Goal: Information Seeking & Learning: Check status

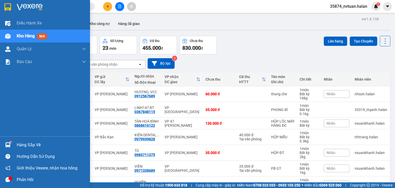
click at [18, 141] on div "Hàng sắp về" at bounding box center [51, 145] width 69 height 8
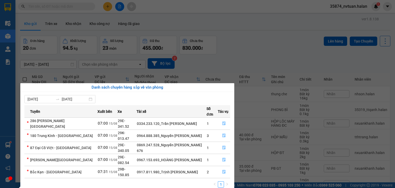
click at [264, 58] on section "Kết quả tìm kiếm ( 0 ) Bộ lọc No Data 35874_nvtuan.halan 1 Điều hành xe Kho hàn…" at bounding box center [197, 94] width 395 height 188
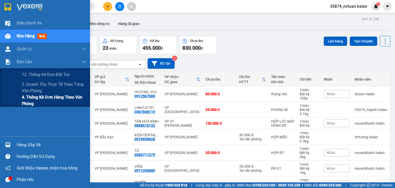
click at [34, 102] on span "4. Thống kê đơn hàng theo văn phòng" at bounding box center [54, 100] width 64 height 13
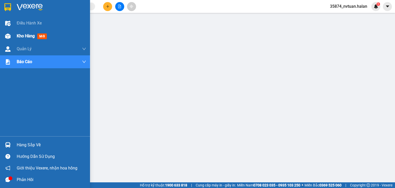
click at [9, 34] on img at bounding box center [7, 35] width 5 height 5
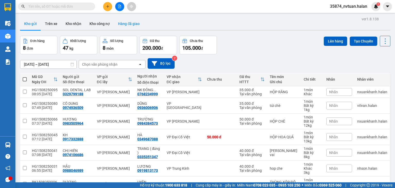
click at [130, 25] on button "Hàng đã giao" at bounding box center [129, 23] width 30 height 12
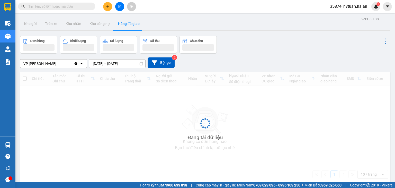
click at [109, 64] on input "[DATE] – [DATE]" at bounding box center [117, 63] width 56 height 8
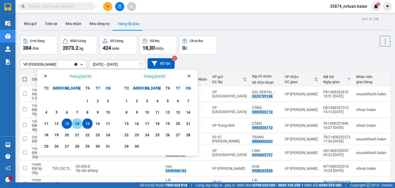
click at [78, 123] on div "14" at bounding box center [76, 123] width 7 height 6
type input "[DATE] – [DATE]"
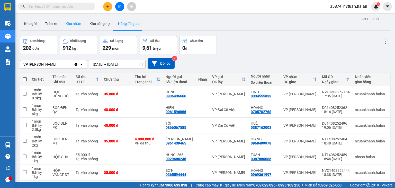
click at [71, 24] on button "Kho nhận" at bounding box center [73, 23] width 24 height 12
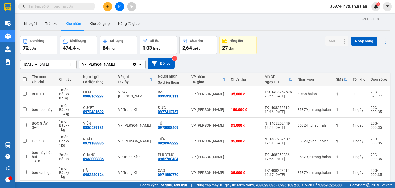
click at [53, 64] on input "[DATE] – [DATE]" at bounding box center [48, 64] width 56 height 8
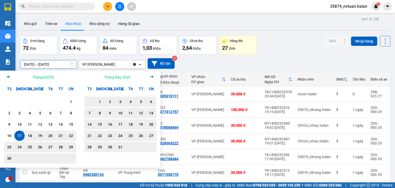
click at [152, 76] on icon "Next month." at bounding box center [151, 76] width 3 height 3
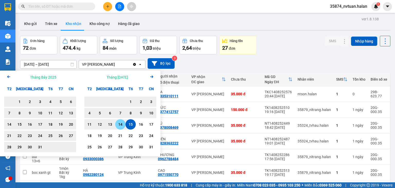
click at [120, 124] on div "14" at bounding box center [120, 124] width 7 height 6
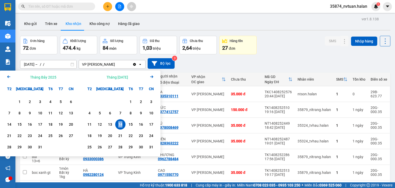
click at [120, 124] on div "14" at bounding box center [120, 124] width 7 height 6
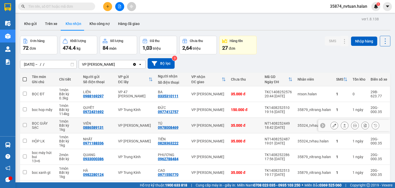
type input "[DATE] – [DATE]"
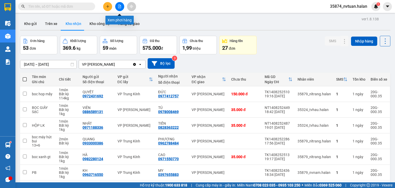
click at [118, 6] on icon "file-add" at bounding box center [120, 7] width 4 height 4
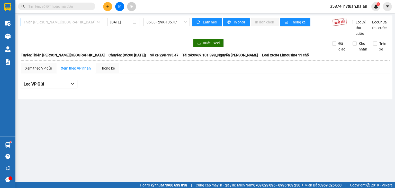
click at [81, 22] on span "Thiên [PERSON_NAME][GEOGRAPHIC_DATA]" at bounding box center [62, 22] width 76 height 8
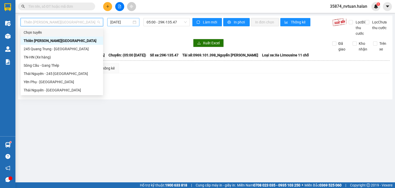
click at [117, 21] on input "[DATE]" at bounding box center [120, 22] width 21 height 6
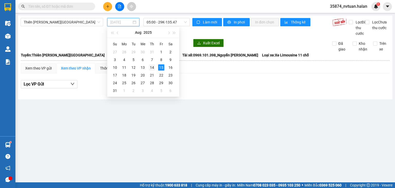
click at [152, 67] on div "14" at bounding box center [152, 67] width 6 height 6
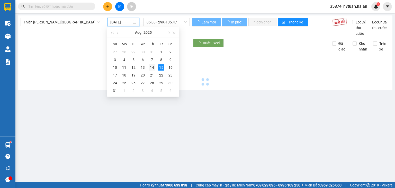
type input "[DATE]"
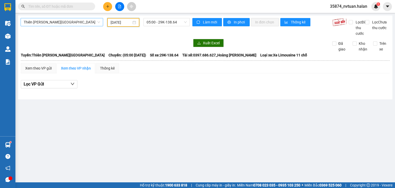
click at [69, 22] on span "Thiên [PERSON_NAME][GEOGRAPHIC_DATA]" at bounding box center [62, 22] width 76 height 8
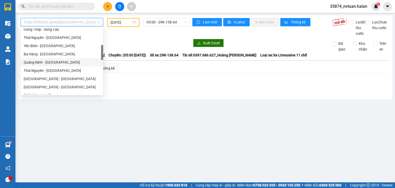
scroll to position [103, 0]
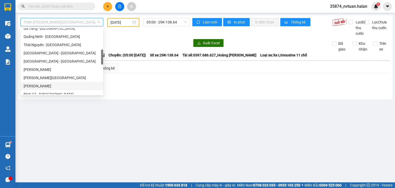
click at [55, 85] on div "[PERSON_NAME]" at bounding box center [62, 86] width 76 height 6
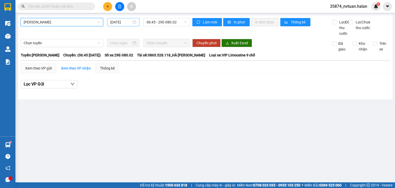
click at [122, 23] on input "[DATE]" at bounding box center [120, 22] width 21 height 6
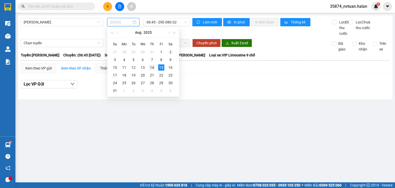
click at [151, 66] on div "14" at bounding box center [152, 67] width 6 height 6
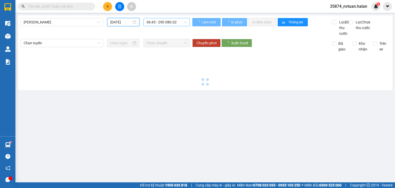
type input "[DATE]"
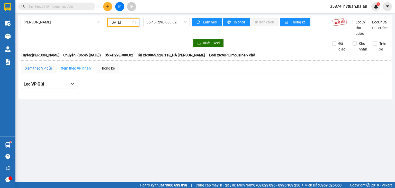
click at [43, 71] on div "Xem theo VP gửi" at bounding box center [38, 68] width 26 height 6
click at [162, 23] on span "06:45 - 29E-080.02" at bounding box center [166, 22] width 40 height 8
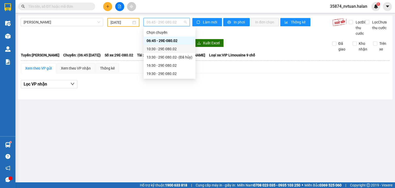
click at [164, 50] on div "10:30 - 29E-080.02" at bounding box center [169, 49] width 46 height 6
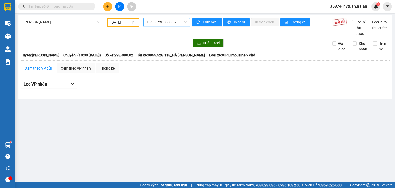
click at [162, 22] on span "10:30 - 29E-080.02" at bounding box center [166, 22] width 40 height 8
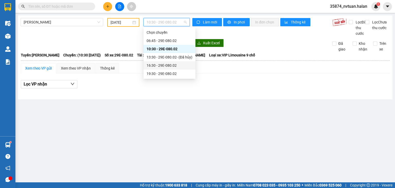
click at [168, 64] on div "16:30 - 29E-080.02" at bounding box center [169, 65] width 46 height 6
click at [166, 23] on span "16:30 - 29E-080.02" at bounding box center [166, 22] width 40 height 8
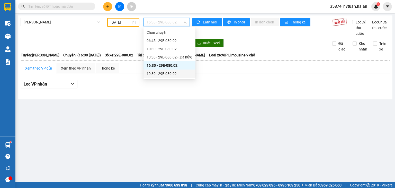
click at [165, 75] on div "19:30 - 29E-080.02" at bounding box center [169, 74] width 46 height 6
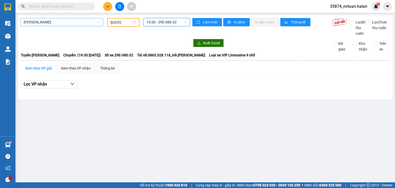
click at [57, 20] on span "[PERSON_NAME]" at bounding box center [62, 22] width 76 height 8
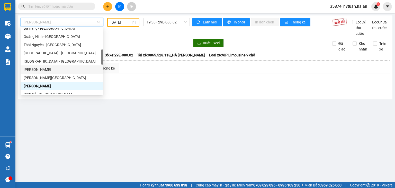
scroll to position [128, 0]
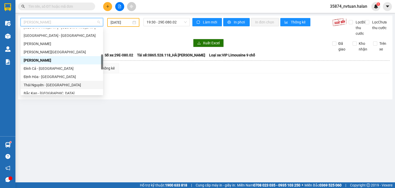
click at [52, 85] on div "Thái Nguyên - [GEOGRAPHIC_DATA]" at bounding box center [62, 85] width 76 height 6
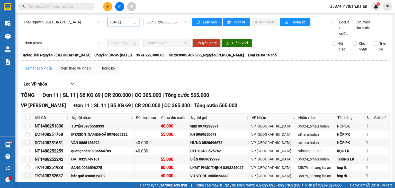
click at [118, 22] on input "[DATE]" at bounding box center [120, 22] width 21 height 6
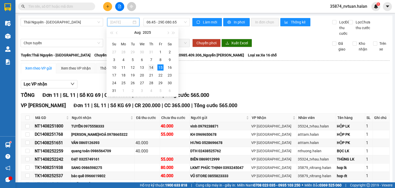
click at [151, 67] on div "14" at bounding box center [151, 67] width 6 height 6
type input "[DATE]"
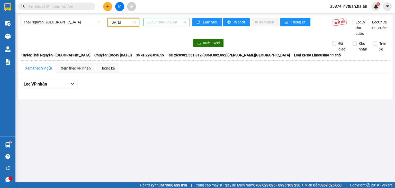
click at [156, 24] on span "06:45 - 29K-016.59" at bounding box center [166, 22] width 40 height 8
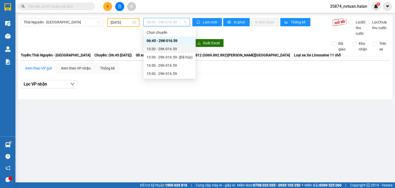
click at [162, 49] on div "10:30 - 29K-016.59" at bounding box center [169, 49] width 46 height 6
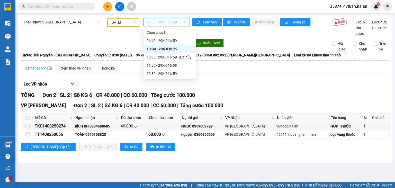
click at [162, 26] on div "10:30 - 29K-016.59" at bounding box center [166, 22] width 46 height 8
click at [169, 67] on div "16:30 - 29K-016.59" at bounding box center [169, 65] width 46 height 6
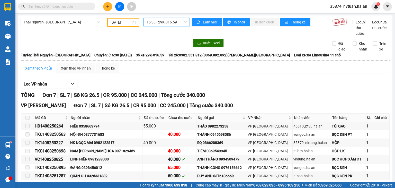
click at [166, 24] on span "16:30 - 29K-016.59" at bounding box center [166, 22] width 40 height 8
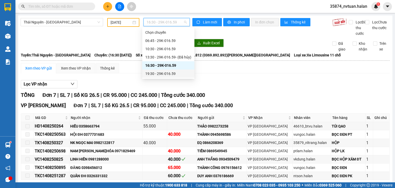
click at [167, 73] on div "19:30 - 29K-016.59" at bounding box center [168, 74] width 46 height 6
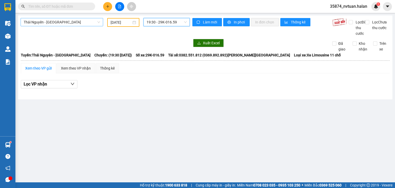
click at [69, 20] on span "Thái Nguyên - [GEOGRAPHIC_DATA]" at bounding box center [62, 22] width 76 height 8
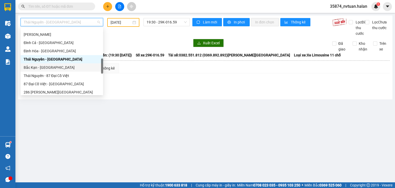
scroll to position [128, 0]
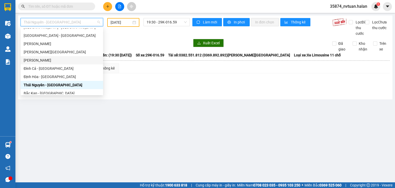
click at [48, 60] on div "[PERSON_NAME]" at bounding box center [62, 60] width 76 height 6
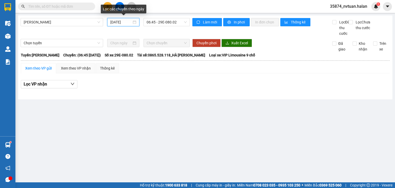
click at [124, 21] on input "[DATE]" at bounding box center [120, 22] width 21 height 6
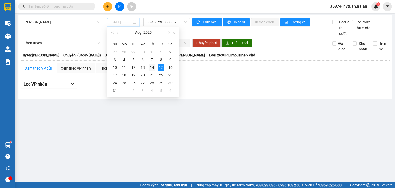
click at [151, 67] on div "14" at bounding box center [152, 67] width 6 height 6
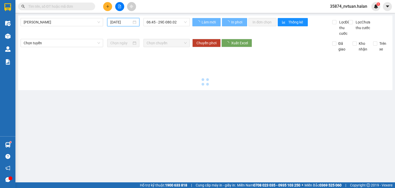
type input "[DATE]"
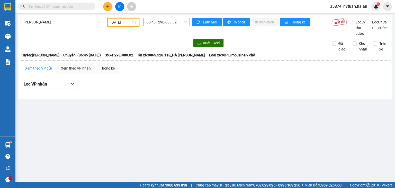
click at [156, 23] on span "06:45 - 29E-080.02" at bounding box center [166, 22] width 40 height 8
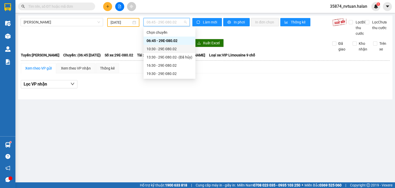
click at [164, 47] on div "10:30 - 29E-080.02" at bounding box center [169, 49] width 46 height 6
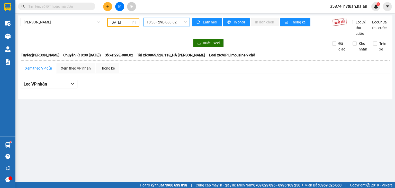
click at [163, 26] on span "10:30 - 29E-080.02" at bounding box center [166, 22] width 40 height 8
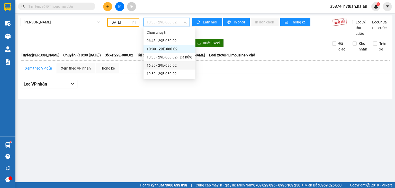
click at [166, 66] on div "16:30 - 29E-080.02" at bounding box center [169, 65] width 46 height 6
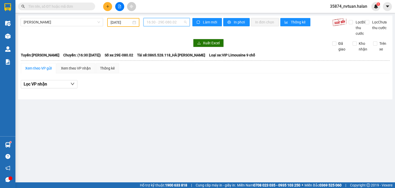
click at [165, 22] on span "16:30 - 29E-080.02" at bounding box center [166, 22] width 40 height 8
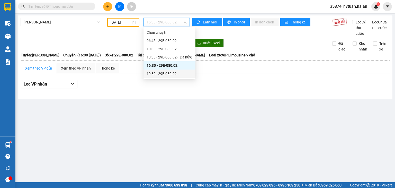
click at [170, 74] on div "19:30 - 29E-080.02" at bounding box center [169, 74] width 46 height 6
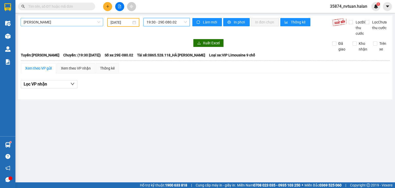
click at [46, 21] on span "[PERSON_NAME]" at bounding box center [62, 22] width 76 height 8
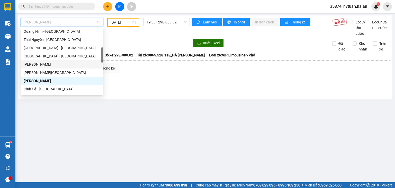
scroll to position [82, 0]
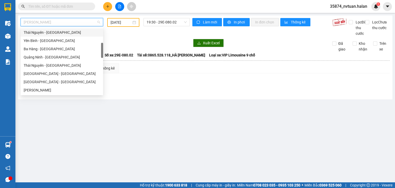
click at [48, 32] on div "Thái Nguyên - [GEOGRAPHIC_DATA]" at bounding box center [62, 33] width 76 height 6
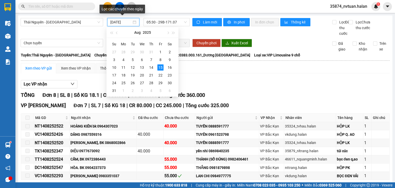
click at [119, 22] on input "[DATE]" at bounding box center [120, 22] width 21 height 6
click at [152, 67] on div "14" at bounding box center [151, 67] width 6 height 6
type input "[DATE]"
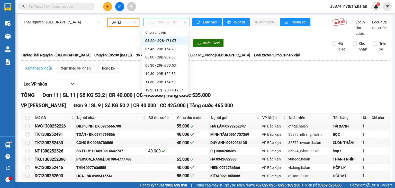
click at [167, 21] on span "05:30 - 29B-171.07" at bounding box center [166, 22] width 40 height 8
click at [166, 48] on div "06:45 - 29B-154.78" at bounding box center [165, 49] width 40 height 6
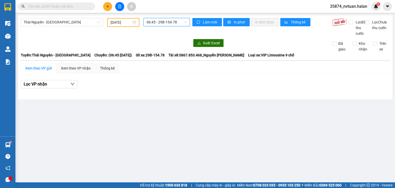
click at [168, 21] on span "06:45 - 29B-154.78" at bounding box center [166, 22] width 40 height 8
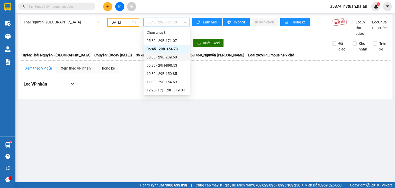
click at [170, 57] on div "08:00 - 29B-209.60" at bounding box center [166, 57] width 40 height 6
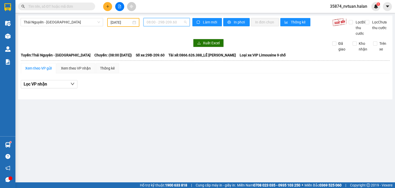
click at [162, 23] on span "08:00 - 29B-209.60" at bounding box center [166, 22] width 40 height 8
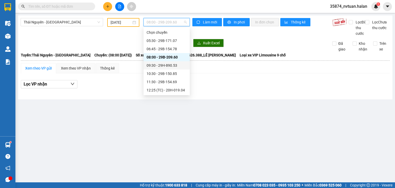
click at [171, 66] on div "09:30 - 29H-890.53" at bounding box center [166, 65] width 40 height 6
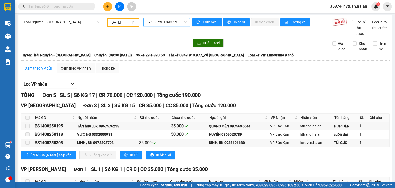
click at [167, 23] on span "09:30 - 29H-890.53" at bounding box center [166, 22] width 40 height 8
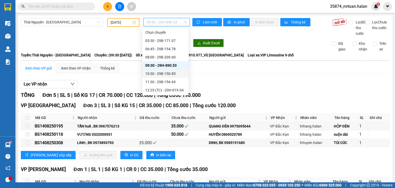
click at [172, 74] on div "10:30 - 29B-150.85" at bounding box center [165, 74] width 40 height 6
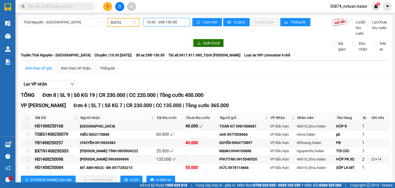
click at [161, 21] on span "10:30 - 29B-150.85" at bounding box center [166, 22] width 40 height 8
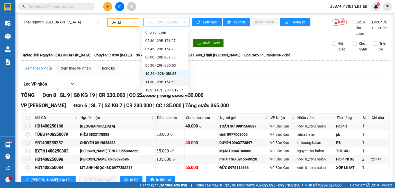
click at [171, 81] on div "11:30 - 29B-154.69" at bounding box center [165, 82] width 40 height 6
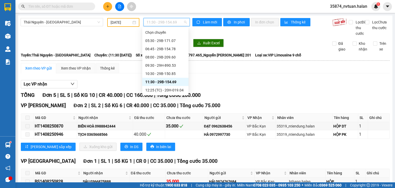
click at [165, 22] on span "11:30 - 29B-154.69" at bounding box center [166, 22] width 40 height 8
click at [171, 91] on div "12:25 (TC) - 20H-019.04" at bounding box center [165, 90] width 40 height 6
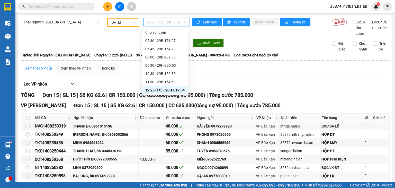
click at [167, 24] on span "12:25 (TC) - 20H-019.04" at bounding box center [166, 22] width 40 height 8
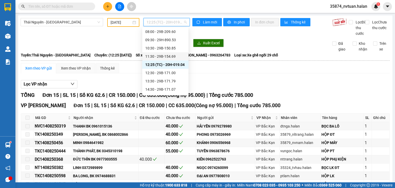
scroll to position [26, 0]
click at [170, 72] on div "12:30 - 29B-171.00" at bounding box center [165, 73] width 40 height 6
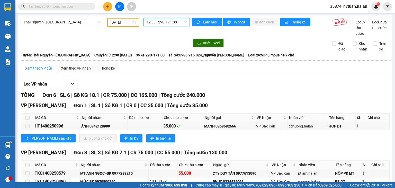
click at [169, 21] on span "12:30 - 29B-171.00" at bounding box center [166, 22] width 40 height 8
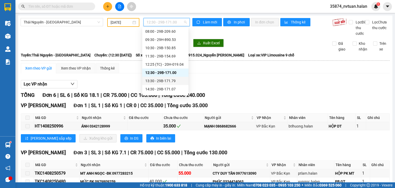
click at [168, 82] on div "13:30 - 29B-171.79" at bounding box center [165, 81] width 40 height 6
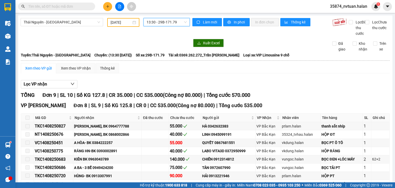
click at [158, 22] on span "13:30 - 29B-171.79" at bounding box center [166, 22] width 40 height 8
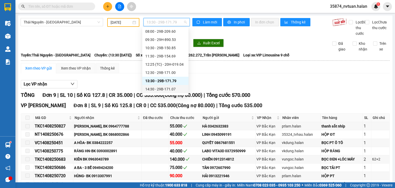
click at [167, 89] on div "14:30 - 29B-171.07" at bounding box center [165, 89] width 40 height 6
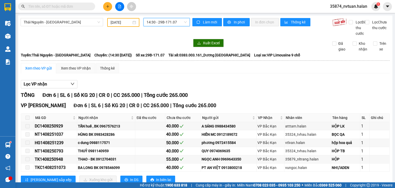
click at [171, 21] on span "14:30 - 29B-171.07" at bounding box center [166, 22] width 40 height 8
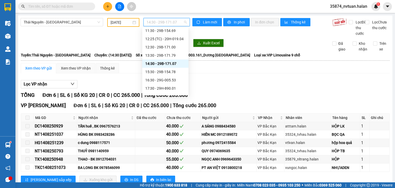
scroll to position [51, 0]
click at [167, 72] on div "15:30 - 29B-154.78" at bounding box center [165, 72] width 40 height 6
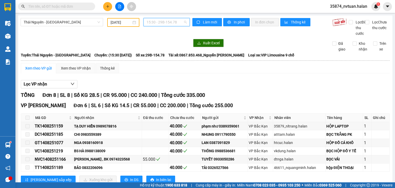
click at [171, 20] on span "15:30 - 29B-154.78" at bounding box center [166, 22] width 40 height 8
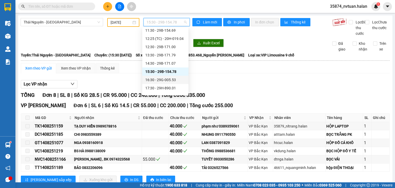
click at [171, 80] on div "16:30 - 29G-005.53" at bounding box center [165, 80] width 40 height 6
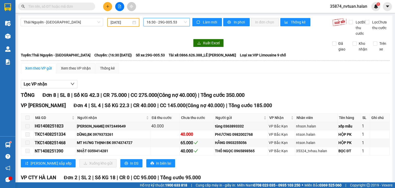
click at [165, 21] on span "16:30 - 29G-005.53" at bounding box center [166, 22] width 40 height 8
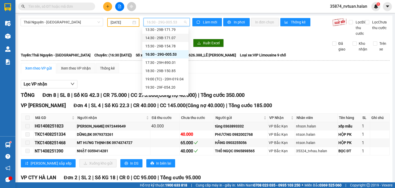
scroll to position [77, 0]
click at [164, 61] on div "17:30 - 29H-890.01" at bounding box center [165, 62] width 40 height 6
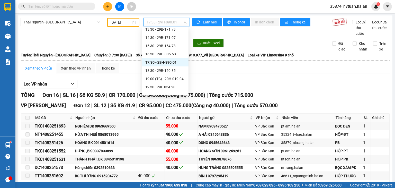
click at [166, 22] on span "17:30 - 29H-890.01" at bounding box center [166, 22] width 40 height 8
click at [167, 71] on div "18:30 - 29B-150.85" at bounding box center [165, 71] width 40 height 6
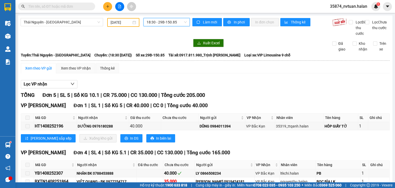
click at [163, 22] on span "18:30 - 29B-150.85" at bounding box center [166, 22] width 40 height 8
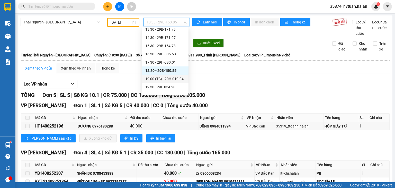
click at [165, 79] on div "19:00 (TC) - 20H-019.04" at bounding box center [165, 79] width 40 height 6
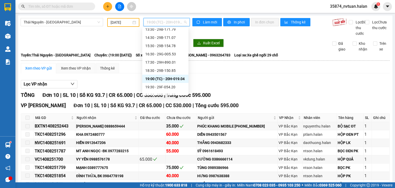
click at [173, 20] on span "19:00 (TC) - 20H-019.04" at bounding box center [166, 22] width 40 height 8
click at [168, 87] on div "19:30 - 29F-054.20" at bounding box center [165, 87] width 40 height 6
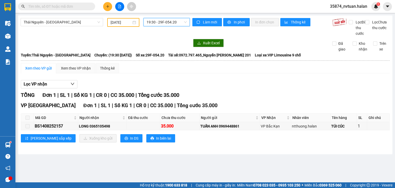
click at [170, 21] on span "19:30 - 29F-054.20" at bounding box center [166, 22] width 40 height 8
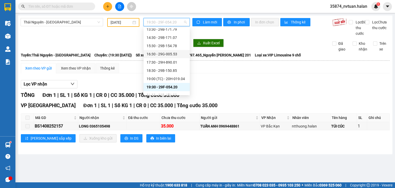
scroll to position [82, 0]
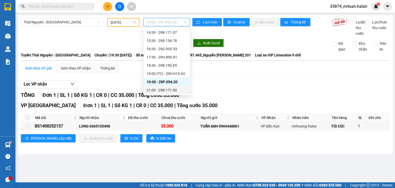
click at [171, 88] on div "21:00 - 29B-171.00" at bounding box center [166, 90] width 40 height 6
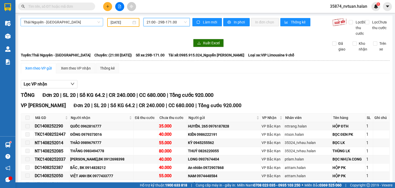
click at [66, 22] on span "Thái Nguyên - [GEOGRAPHIC_DATA]" at bounding box center [62, 22] width 76 height 8
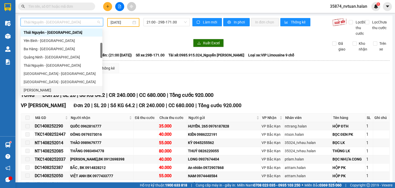
click at [59, 90] on div "[PERSON_NAME]" at bounding box center [62, 90] width 76 height 6
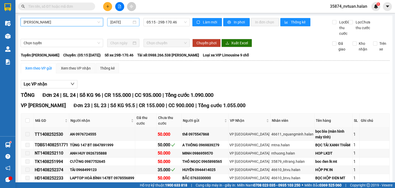
click at [115, 24] on input "[DATE]" at bounding box center [120, 22] width 21 height 6
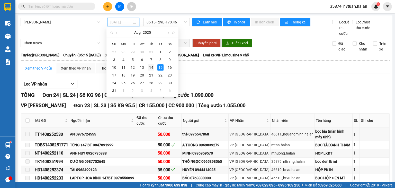
click at [152, 68] on div "14" at bounding box center [151, 67] width 6 height 6
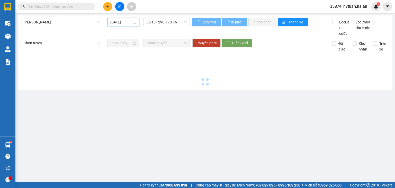
type input "[DATE]"
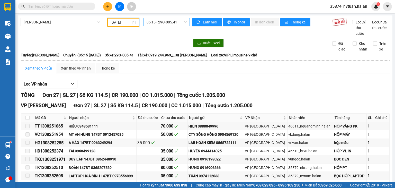
scroll to position [8, 0]
click at [167, 24] on span "05:15 - 29G-005.41" at bounding box center [166, 22] width 40 height 8
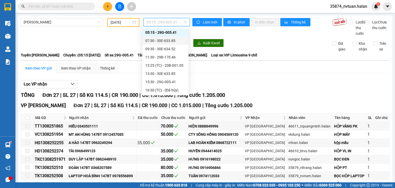
click at [169, 42] on div "07:30 - 30E-633.85" at bounding box center [165, 41] width 40 height 6
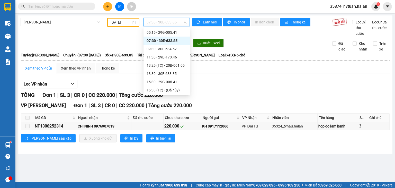
click at [170, 21] on span "07:30 - 30E-633.85" at bounding box center [166, 22] width 40 height 8
click at [168, 49] on div "09:30 - 30E-634.52" at bounding box center [166, 49] width 40 height 6
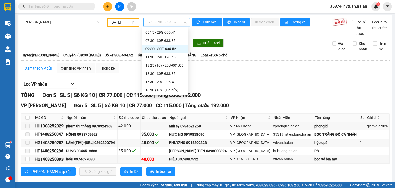
click at [166, 21] on span "09:30 - 30E-634.52" at bounding box center [166, 22] width 40 height 8
click at [166, 58] on div "11:30 - 29B-170.46" at bounding box center [165, 57] width 40 height 6
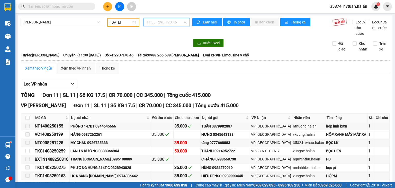
click at [166, 19] on span "11:30 - 29B-170.46" at bounding box center [166, 22] width 40 height 8
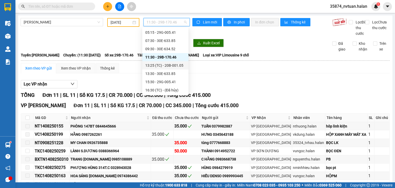
click at [170, 65] on div "13:25 (TC) - 20B-001.05" at bounding box center [165, 65] width 40 height 6
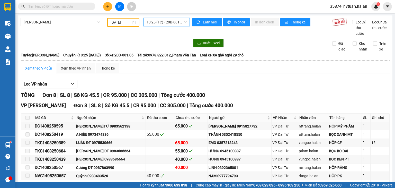
click at [170, 22] on span "13:25 (TC) - 20B-001.05" at bounding box center [166, 22] width 40 height 8
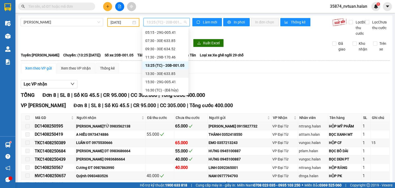
click at [170, 73] on div "13:30 - 30E-633.85" at bounding box center [165, 74] width 40 height 6
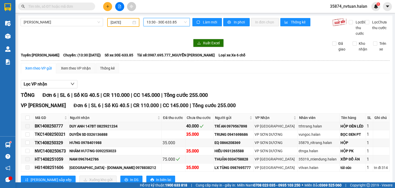
click at [173, 23] on span "13:30 - 30E-633.85" at bounding box center [166, 22] width 40 height 8
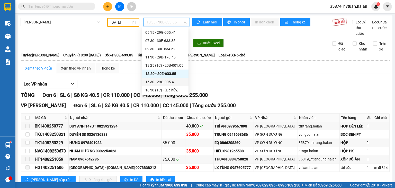
click at [165, 82] on div "15:30 - 29G-005.41" at bounding box center [165, 82] width 40 height 6
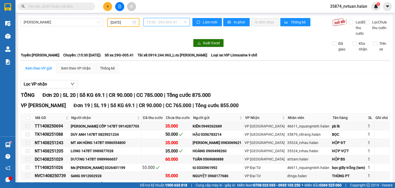
click at [166, 21] on span "15:30 - 29G-005.41" at bounding box center [166, 22] width 40 height 8
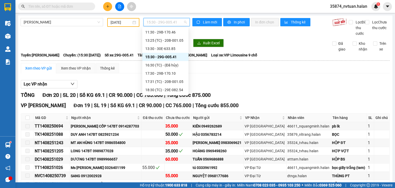
scroll to position [34, 0]
click at [170, 71] on div "17:30 - 29B-170.10" at bounding box center [165, 73] width 40 height 6
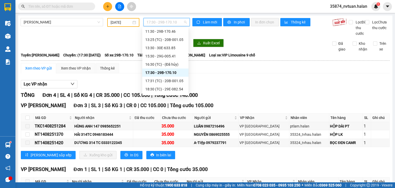
click at [166, 23] on span "17:30 - 29B-170.10" at bounding box center [166, 22] width 40 height 8
click at [170, 83] on div "17:31 (TC) - 20B-001.05" at bounding box center [165, 81] width 40 height 6
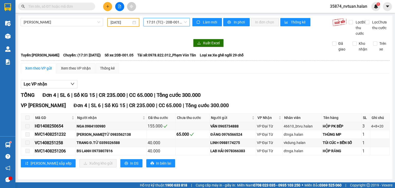
click at [167, 21] on span "17:31 (TC) - 20B-001.05" at bounding box center [166, 22] width 40 height 8
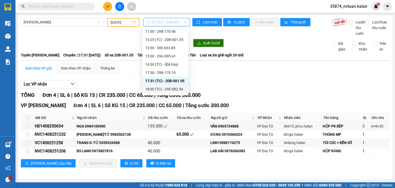
click at [170, 90] on div "18:30 (TC) - 29E-082.54" at bounding box center [165, 89] width 40 height 6
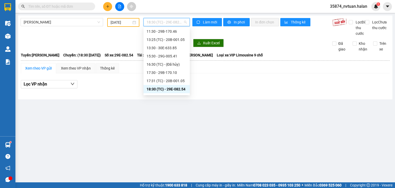
click at [161, 22] on span "18:30 (TC) - 29E-082.54" at bounding box center [166, 22] width 40 height 8
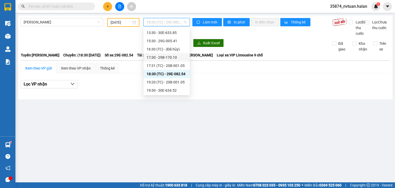
scroll to position [49, 0]
click at [175, 82] on div "19:20 (TC) - 20B-001.05" at bounding box center [166, 82] width 40 height 6
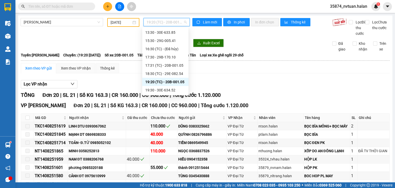
click at [166, 21] on span "19:20 (TC) - 20B-001.05" at bounding box center [166, 22] width 40 height 8
click at [165, 92] on div "19:30 - 30E-634.52" at bounding box center [165, 90] width 40 height 6
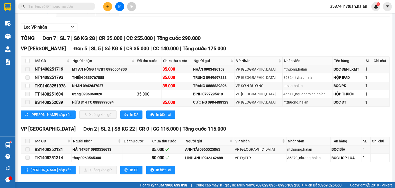
scroll to position [68, 0]
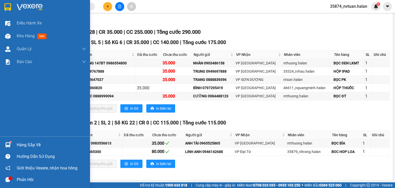
click at [13, 140] on div "Hàng sắp về" at bounding box center [45, 145] width 90 height 12
